Goal: Information Seeking & Learning: Learn about a topic

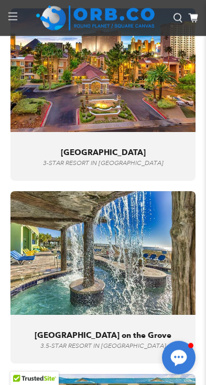
scroll to position [5122, 0]
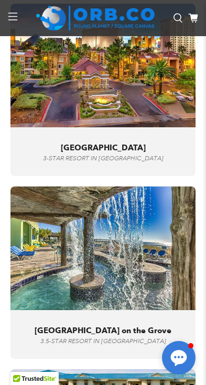
click at [114, 325] on span "[GEOGRAPHIC_DATA] on the Grove" at bounding box center [103, 329] width 137 height 9
click at [109, 325] on span "[GEOGRAPHIC_DATA] on the Grove" at bounding box center [103, 329] width 137 height 9
click at [132, 222] on img at bounding box center [102, 247] width 185 height 123
click at [131, 221] on img at bounding box center [102, 247] width 185 height 123
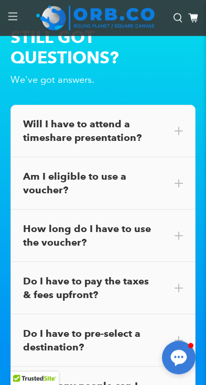
scroll to position [9822, 0]
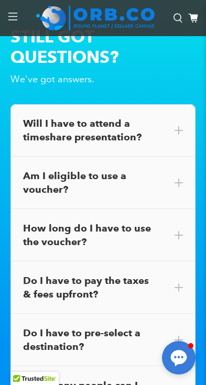
click at [145, 169] on div "Am I eligible to use a voucher?" at bounding box center [103, 182] width 160 height 27
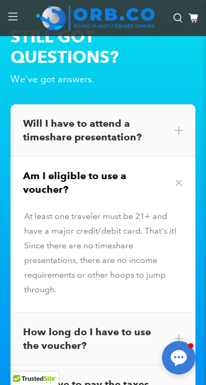
click at [117, 325] on div "How long do I have to use the voucher?" at bounding box center [103, 338] width 160 height 27
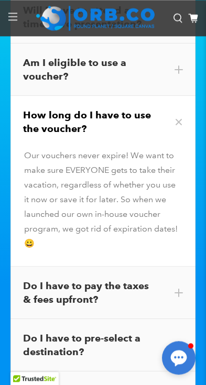
scroll to position [9935, 0]
click at [119, 279] on div "Do I have to pay the taxes & fees upfront?" at bounding box center [103, 292] width 160 height 27
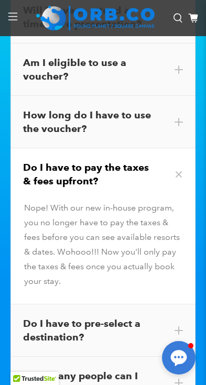
click at [106, 317] on div "Do I have to pre-select a destination?" at bounding box center [103, 330] width 160 height 27
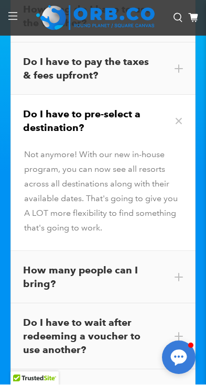
scroll to position [10040, 0]
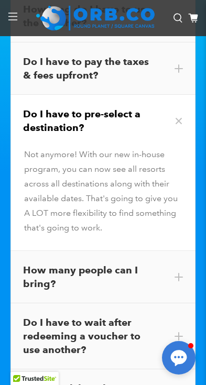
click at [116, 263] on div "How many people can I bring?" at bounding box center [103, 276] width 160 height 27
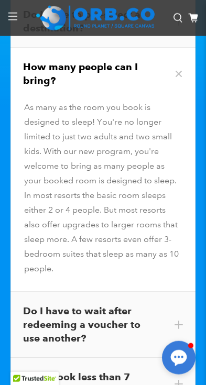
scroll to position [10145, 0]
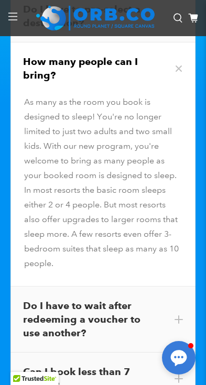
click at [137, 299] on div "Do I have to wait after redeeming a voucher to use another?" at bounding box center [103, 319] width 160 height 41
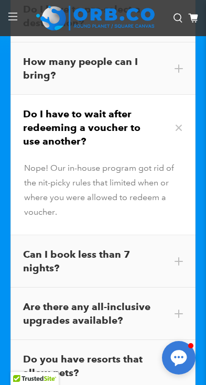
click at [141, 247] on div "Can I book less than 7 nights?" at bounding box center [103, 260] width 160 height 27
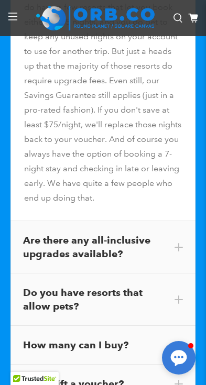
scroll to position [10403, 0]
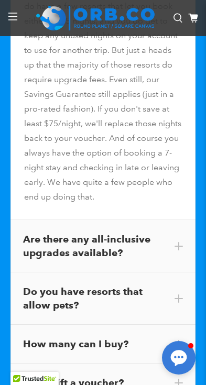
click at [137, 232] on div "Are there any all-inclusive upgrades available?" at bounding box center [103, 245] width 160 height 27
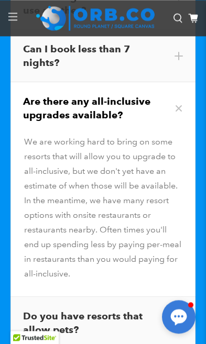
scroll to position [10275, 0]
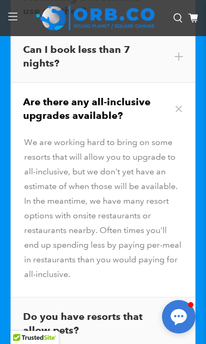
click at [61, 310] on div "Do you have resorts that allow pets?" at bounding box center [103, 323] width 160 height 27
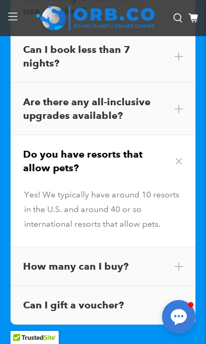
click at [92, 259] on div "How many can I buy?" at bounding box center [103, 266] width 160 height 14
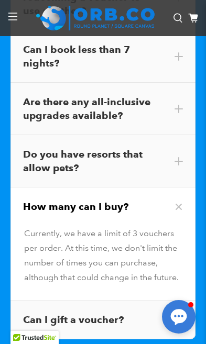
click at [95, 313] on div "Can I gift a voucher?" at bounding box center [103, 320] width 160 height 14
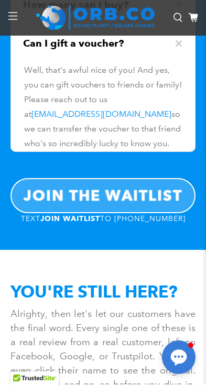
scroll to position [10477, 0]
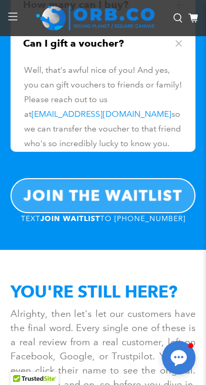
click at [120, 186] on b "JOIN THE WAITLIST" at bounding box center [103, 195] width 159 height 18
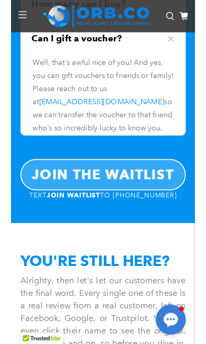
scroll to position [10495, 0]
